Goal: Task Accomplishment & Management: Use online tool/utility

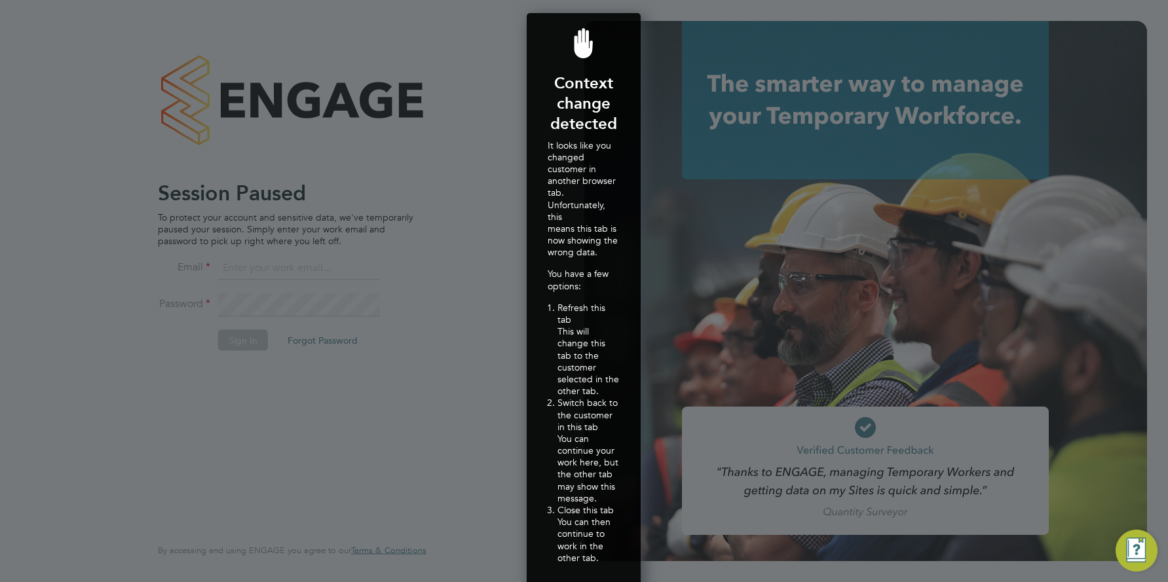
scroll to position [628, 115]
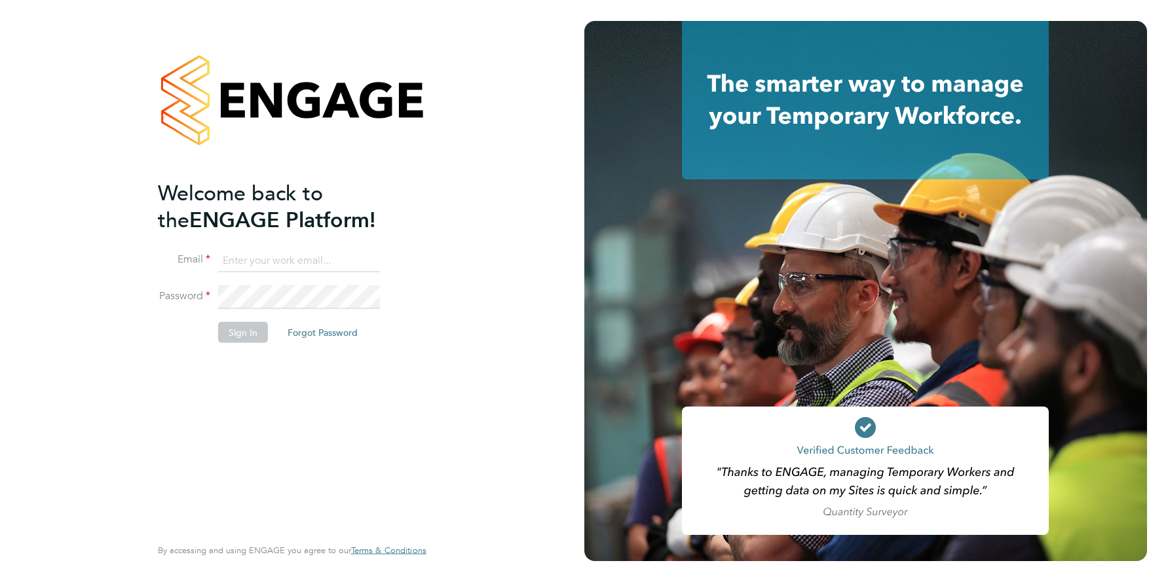
click at [270, 259] on input at bounding box center [299, 261] width 162 height 24
type input "support@engagelabs.io"
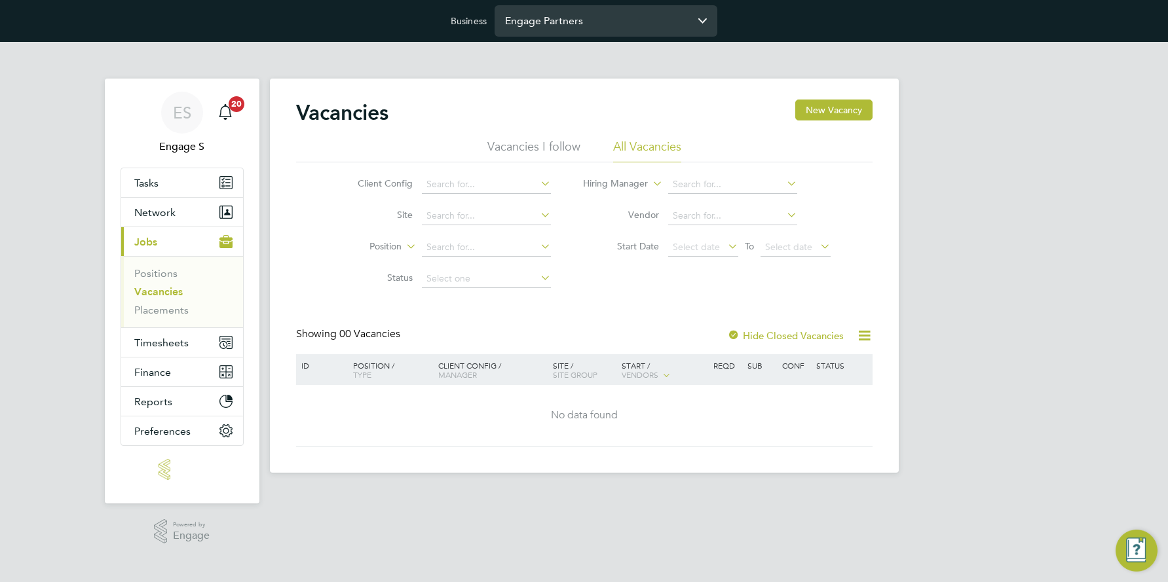
click at [576, 19] on input "Engage Partners" at bounding box center [605, 20] width 223 height 31
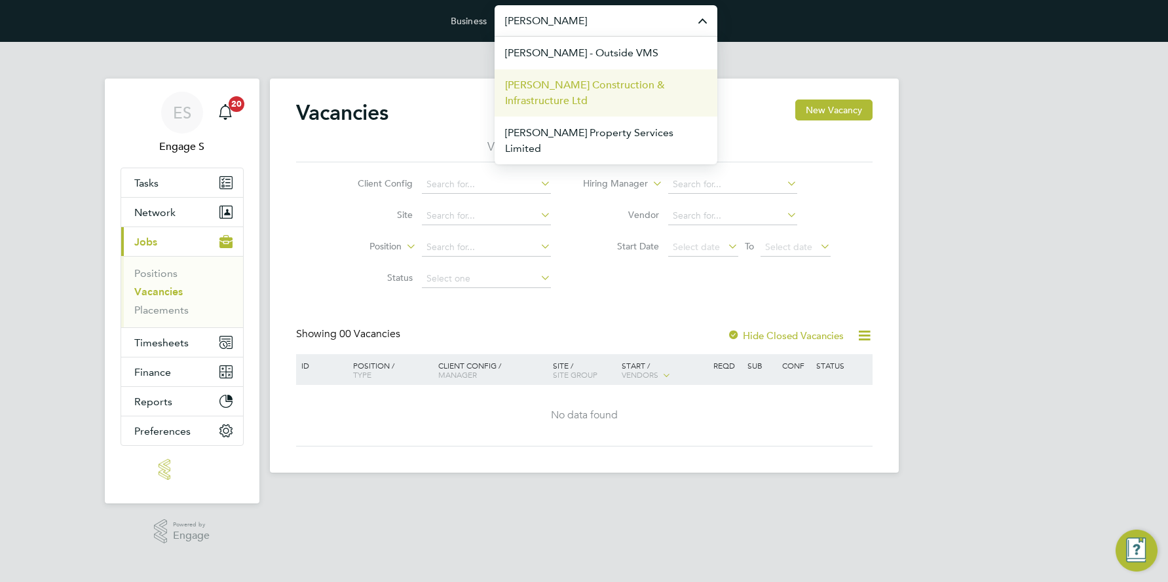
click at [554, 93] on span "[PERSON_NAME] Construction & Infrastructure Ltd" at bounding box center [606, 92] width 202 height 31
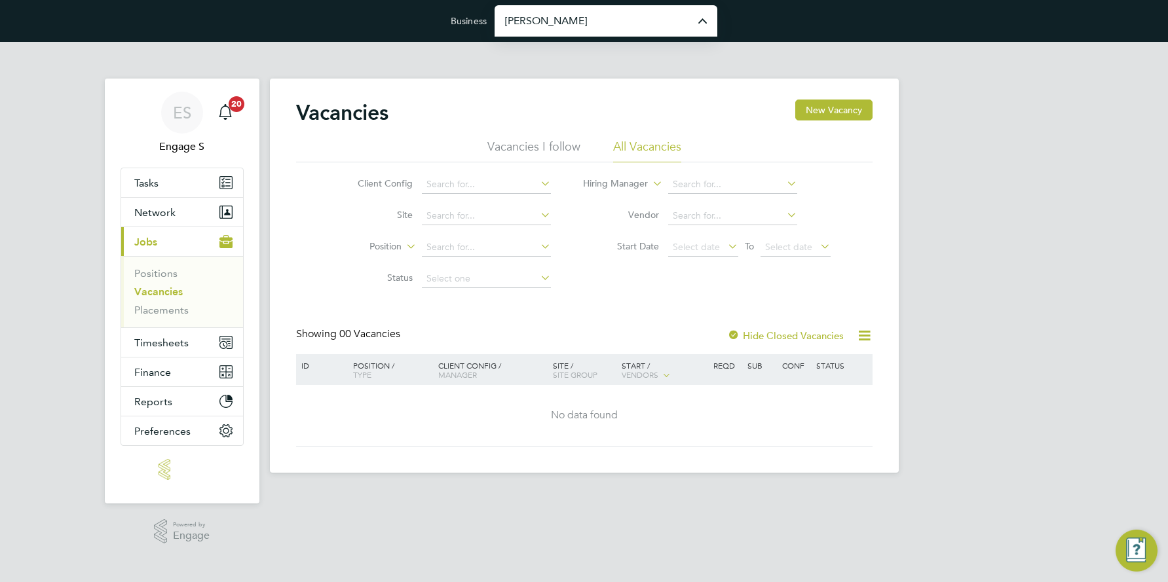
type input "[PERSON_NAME] Construction & Infrastructure Ltd"
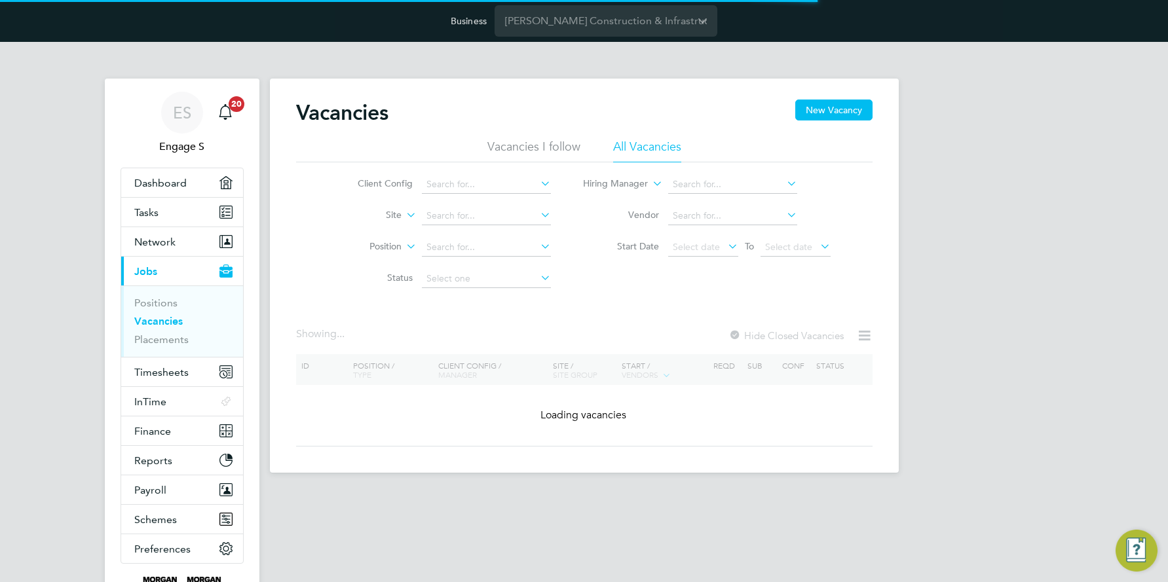
click at [538, 213] on icon at bounding box center [538, 215] width 0 height 18
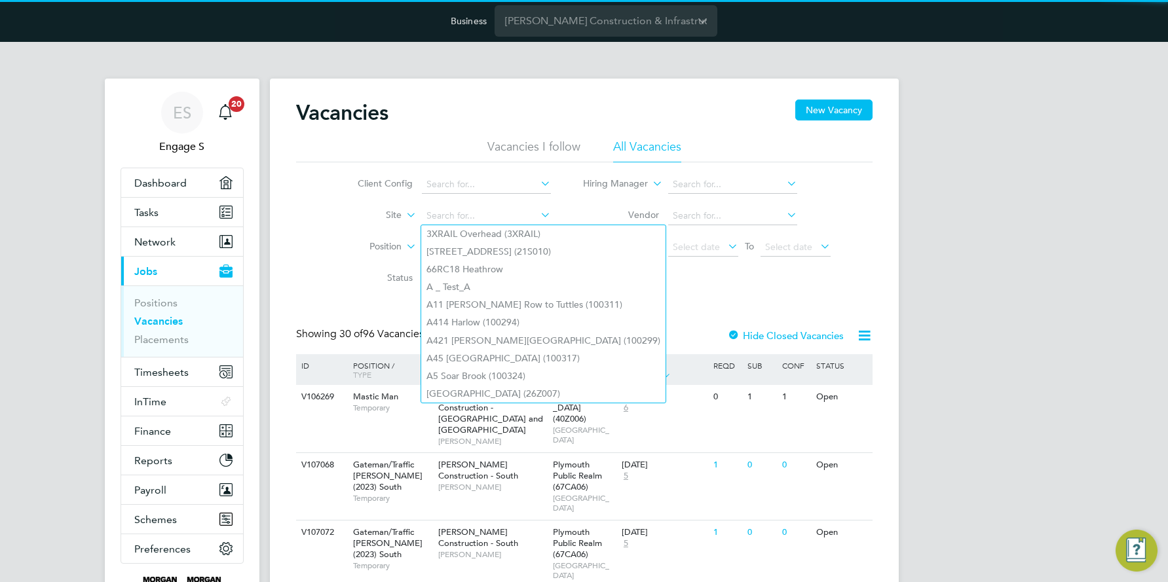
click at [403, 217] on icon at bounding box center [403, 212] width 0 height 12
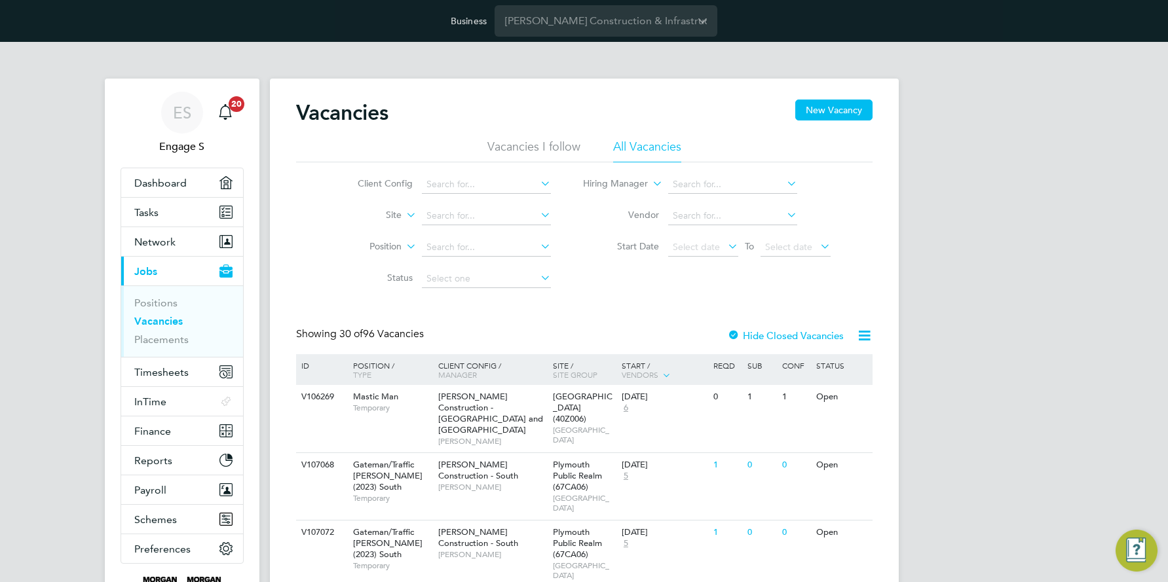
click at [367, 246] on li "Site Group" at bounding box center [361, 247] width 81 height 17
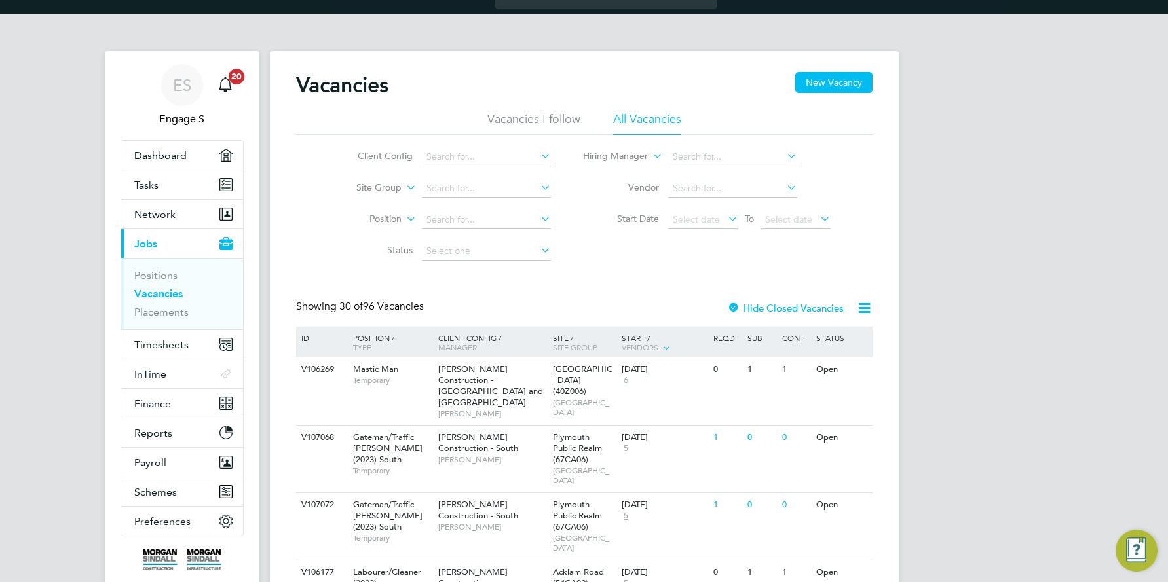
scroll to position [54, 0]
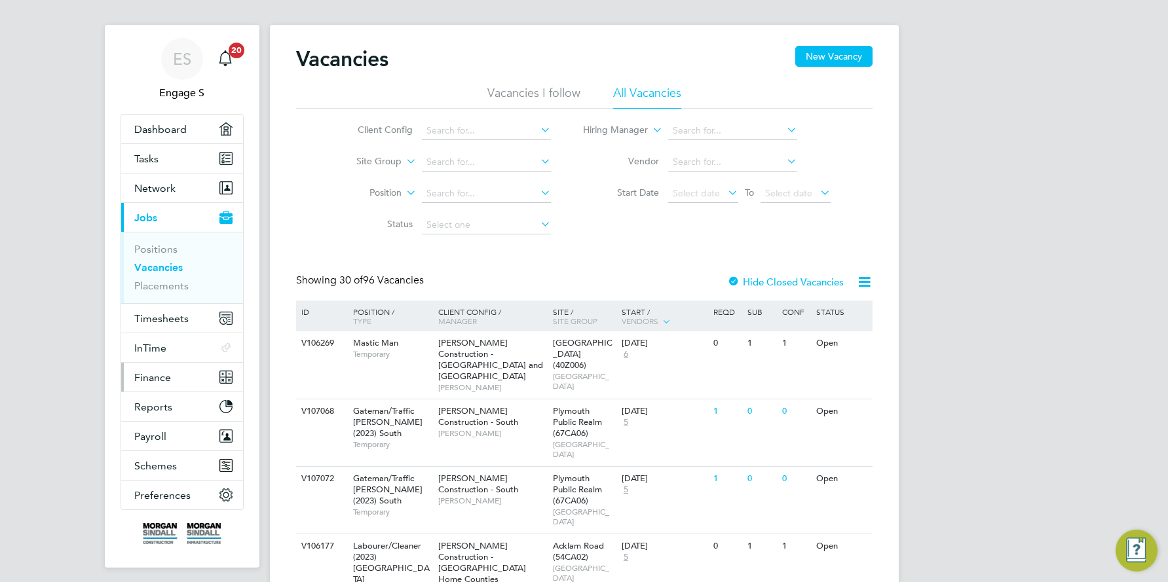
click at [166, 376] on span "Finance" at bounding box center [152, 377] width 37 height 12
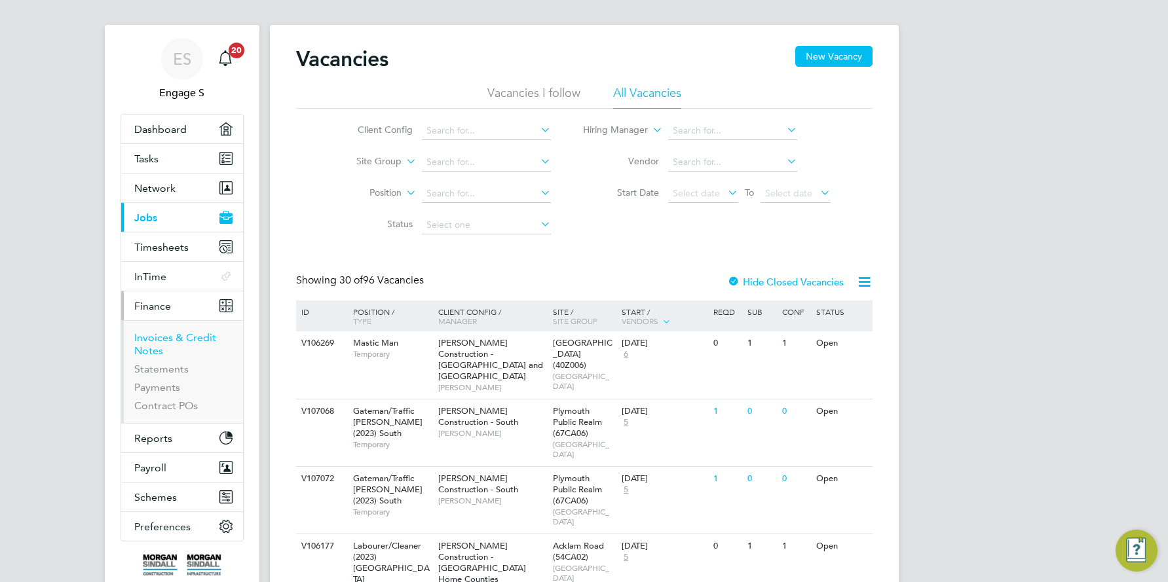
click at [166, 336] on link "Invoices & Credit Notes" at bounding box center [175, 344] width 82 height 26
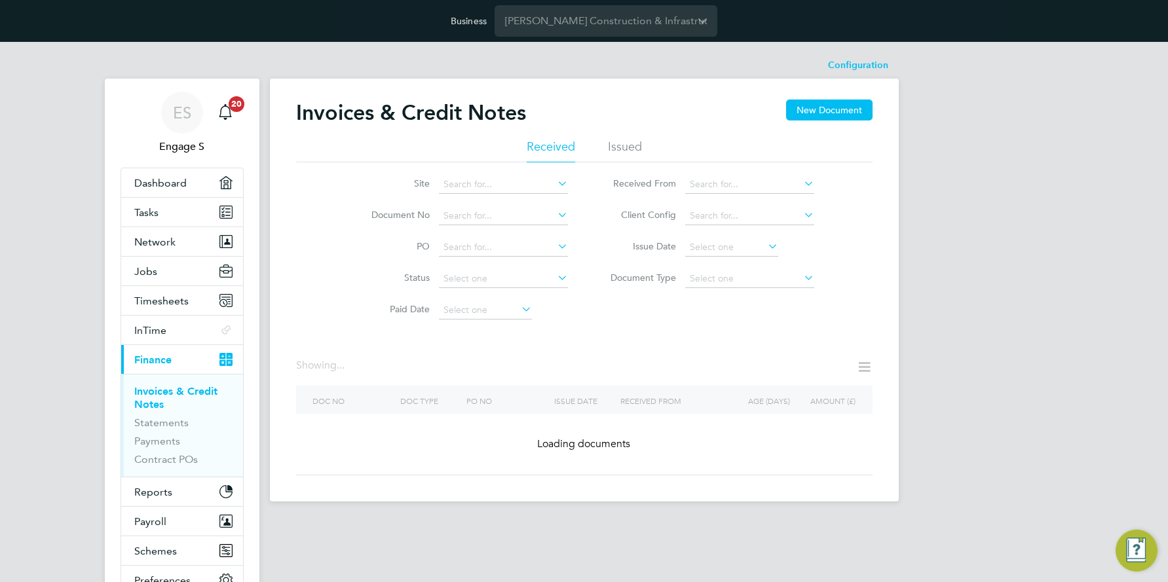
click at [424, 184] on label "Site" at bounding box center [391, 183] width 75 height 12
click at [422, 185] on label "Site" at bounding box center [391, 183] width 75 height 12
click at [555, 181] on icon at bounding box center [555, 183] width 0 height 18
click at [393, 167] on div "Site Document No PO Status Paid Date Issued To Received From Client Config Issu…" at bounding box center [584, 244] width 576 height 164
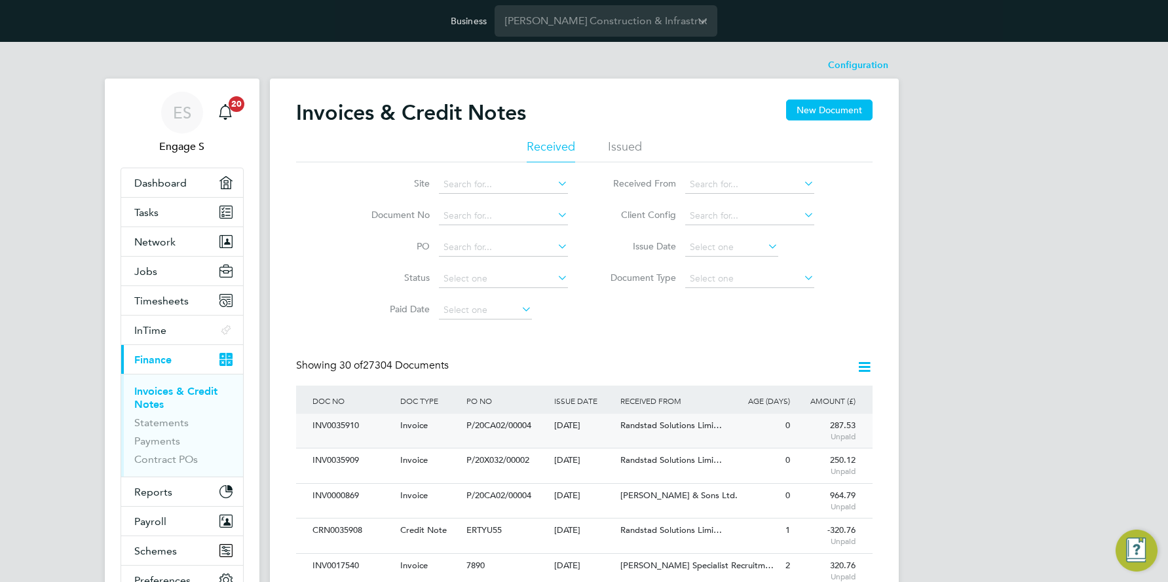
click at [335, 422] on div "INV0035910" at bounding box center [353, 426] width 88 height 24
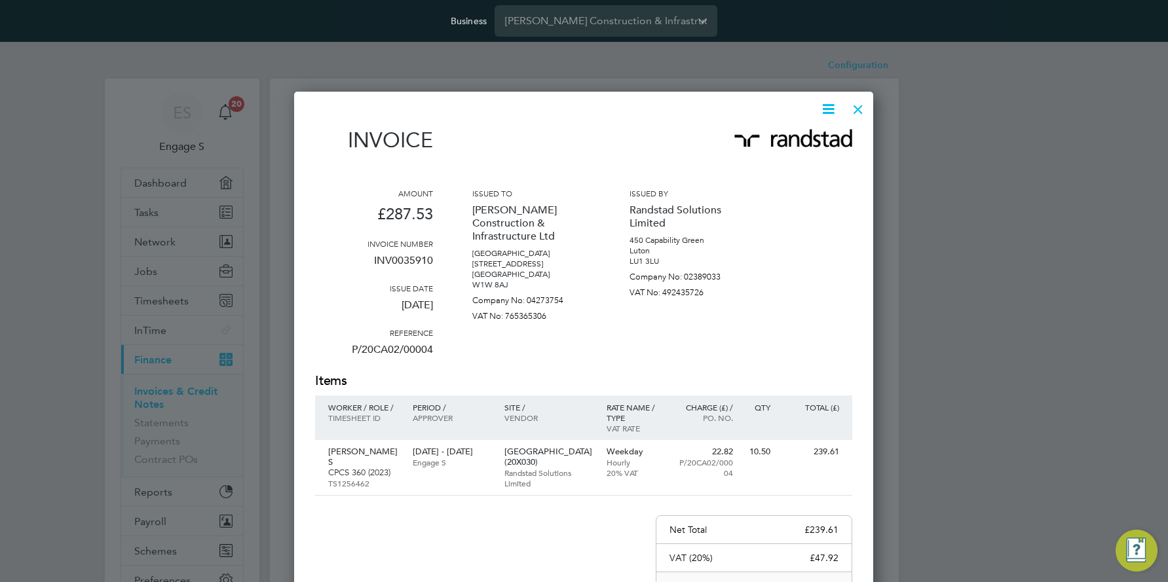
click at [418, 259] on p "INV0035910" at bounding box center [374, 266] width 118 height 34
copy p "INV0035910"
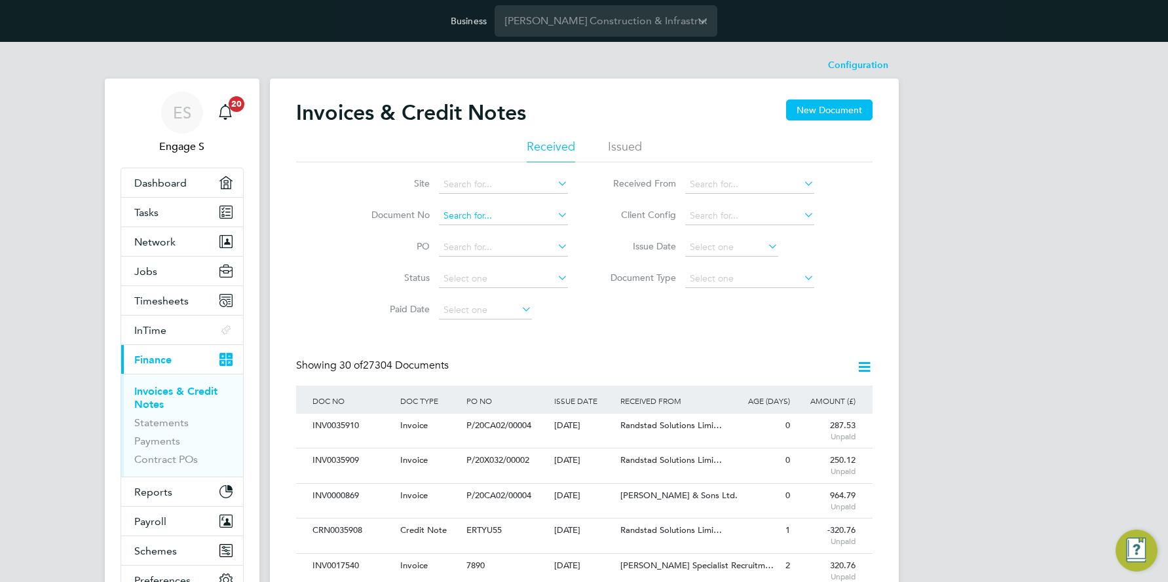
click at [485, 208] on input at bounding box center [503, 216] width 129 height 18
paste input "INV0035910"
type input "INV0035910"
click at [477, 229] on b "INV0035910" at bounding box center [469, 233] width 52 height 11
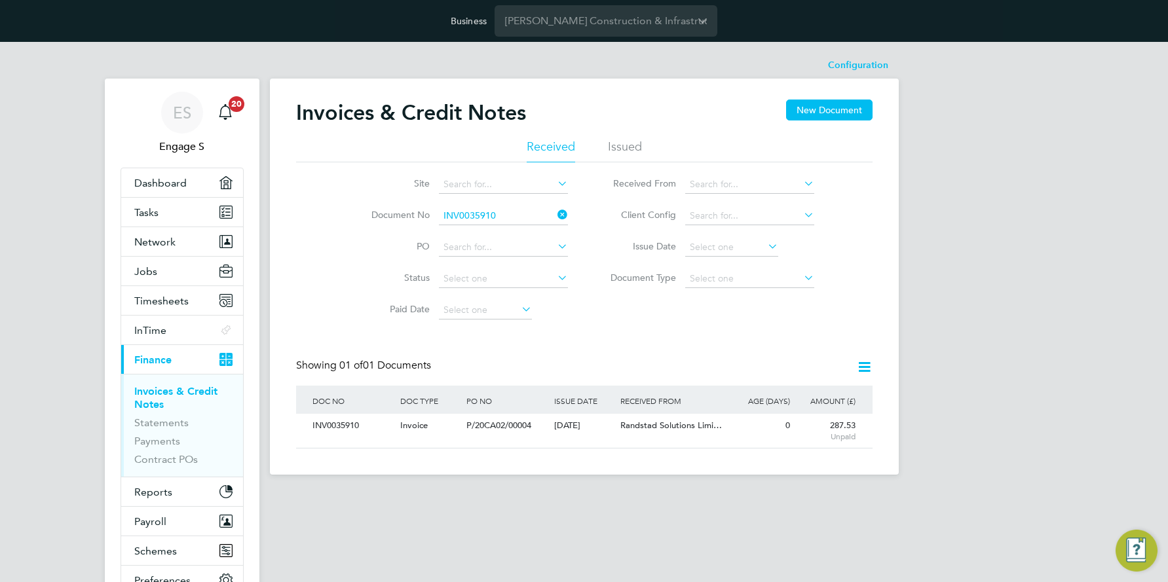
click at [865, 365] on icon at bounding box center [864, 367] width 16 height 16
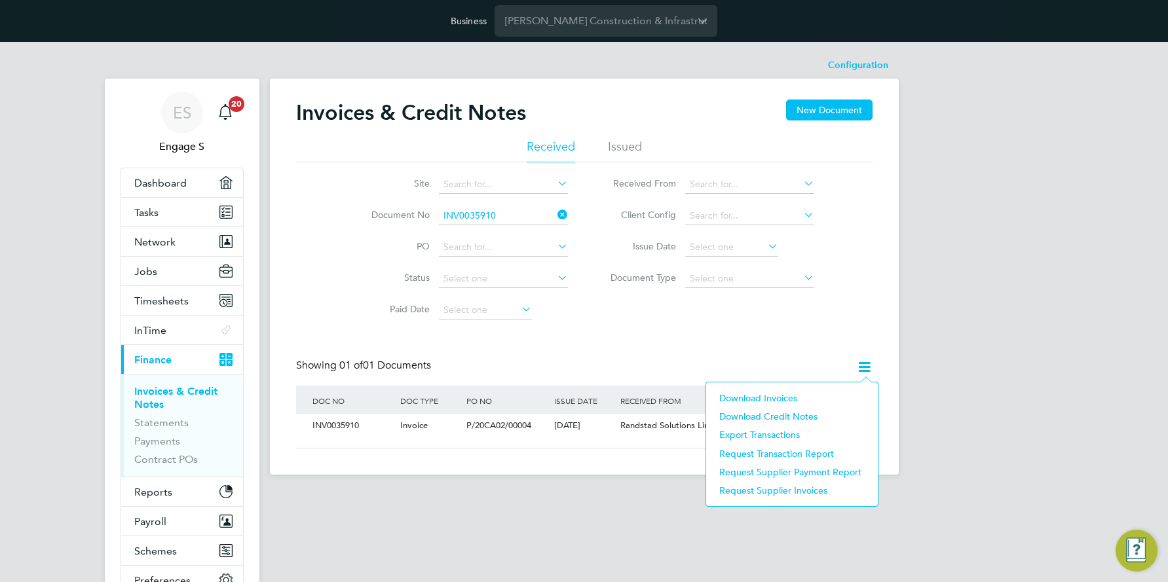
click at [753, 396] on li "Download invoices" at bounding box center [791, 398] width 158 height 18
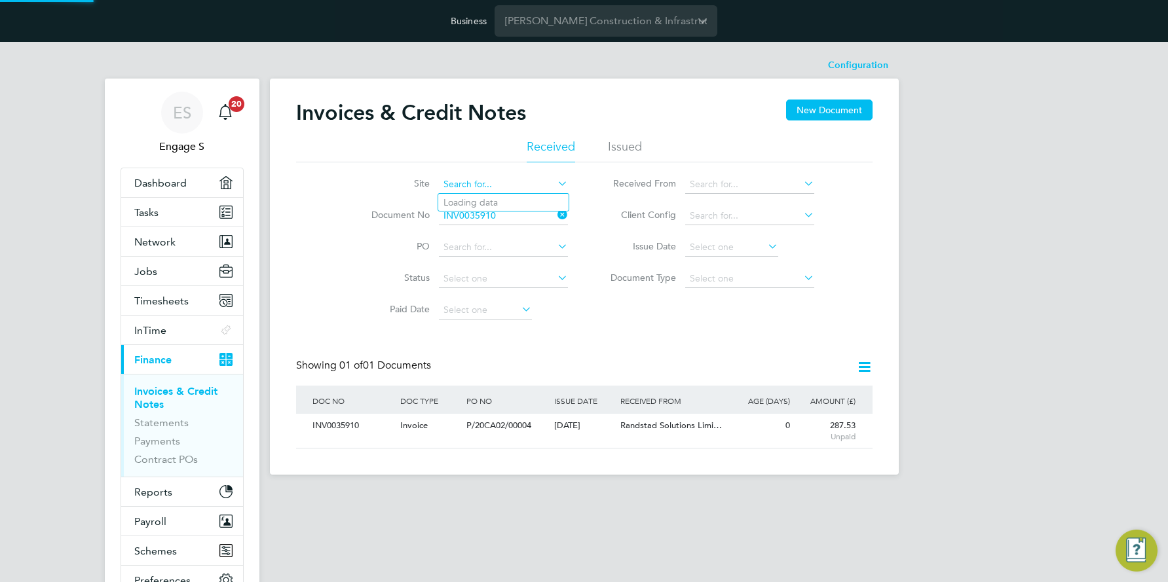
click at [513, 185] on input at bounding box center [503, 185] width 129 height 18
click at [494, 204] on li "Avoch Primary School (20X030)" at bounding box center [507, 203] width 138 height 18
type input "Avoch Primary School (20X030)"
click at [765, 244] on icon at bounding box center [765, 246] width 0 height 18
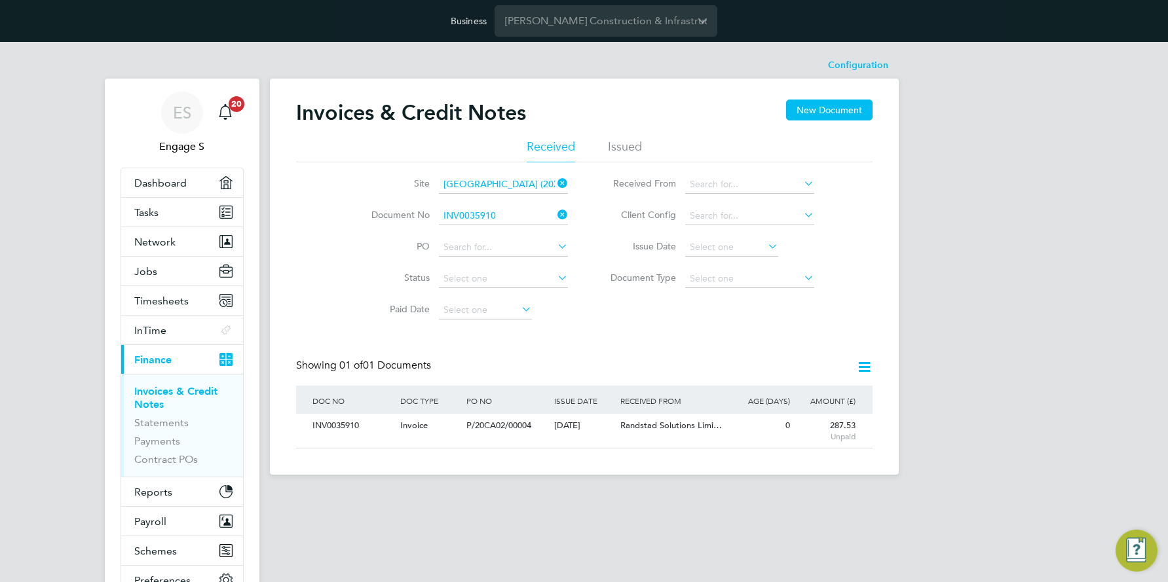
scroll to position [453, 0]
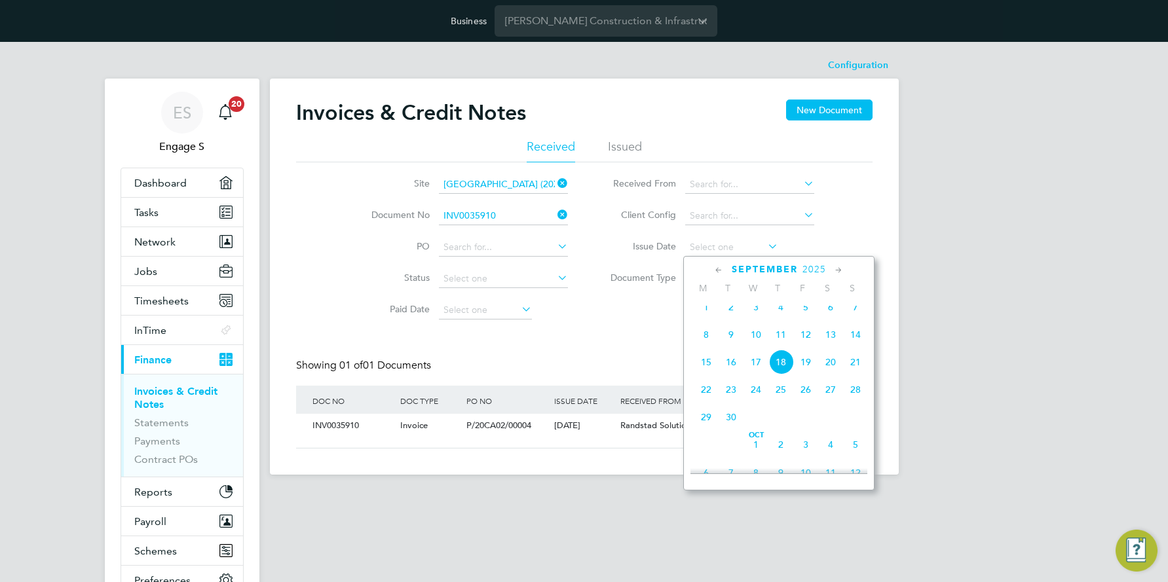
click at [756, 370] on span "17" at bounding box center [755, 362] width 25 height 25
type input "17 Sep 2025"
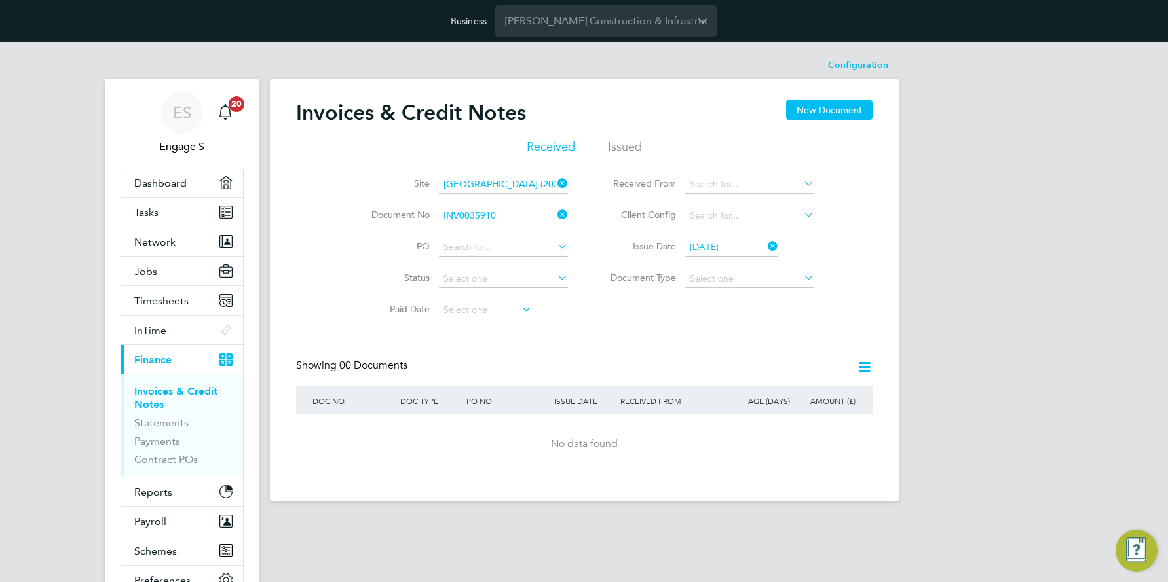
click at [765, 244] on icon at bounding box center [765, 246] width 0 height 18
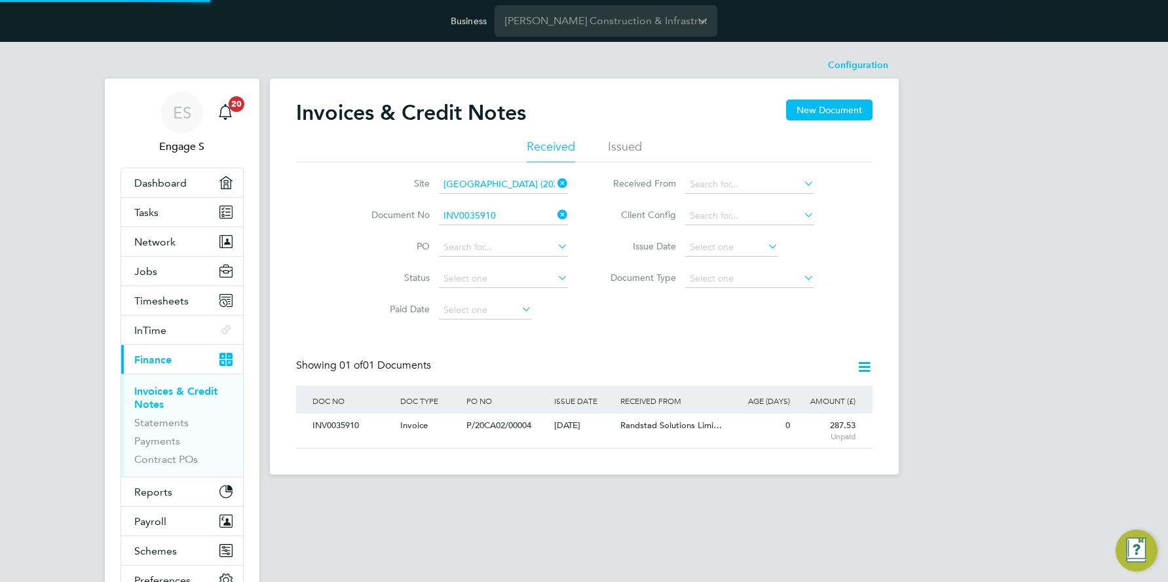
scroll to position [25, 89]
click at [629, 146] on li "Issued" at bounding box center [625, 151] width 34 height 24
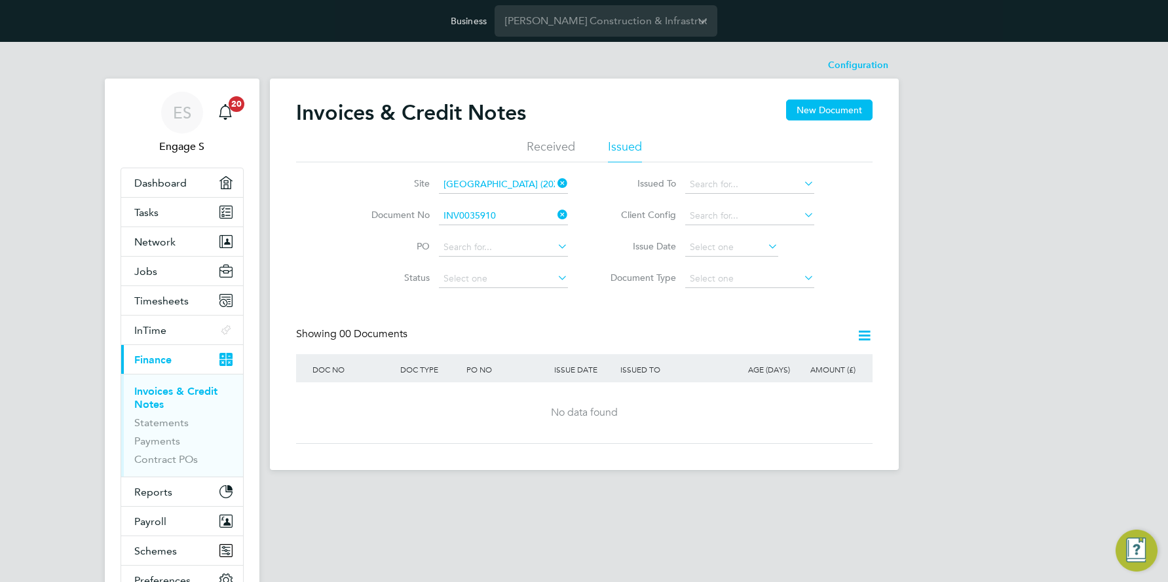
click at [550, 145] on li "Received" at bounding box center [551, 151] width 48 height 24
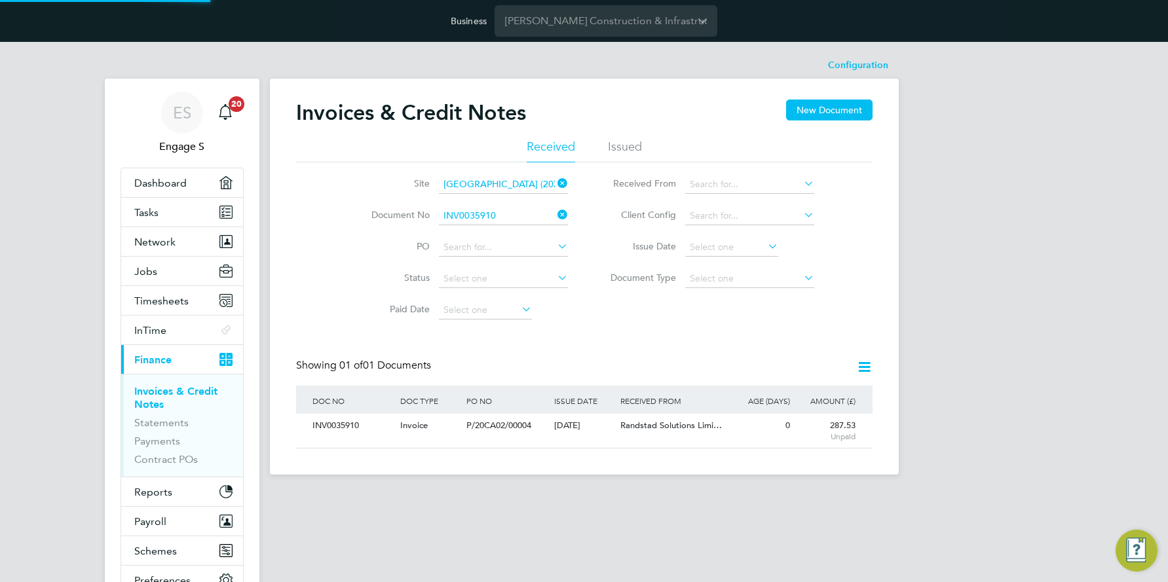
scroll to position [25, 111]
